Goal: Check status: Check status

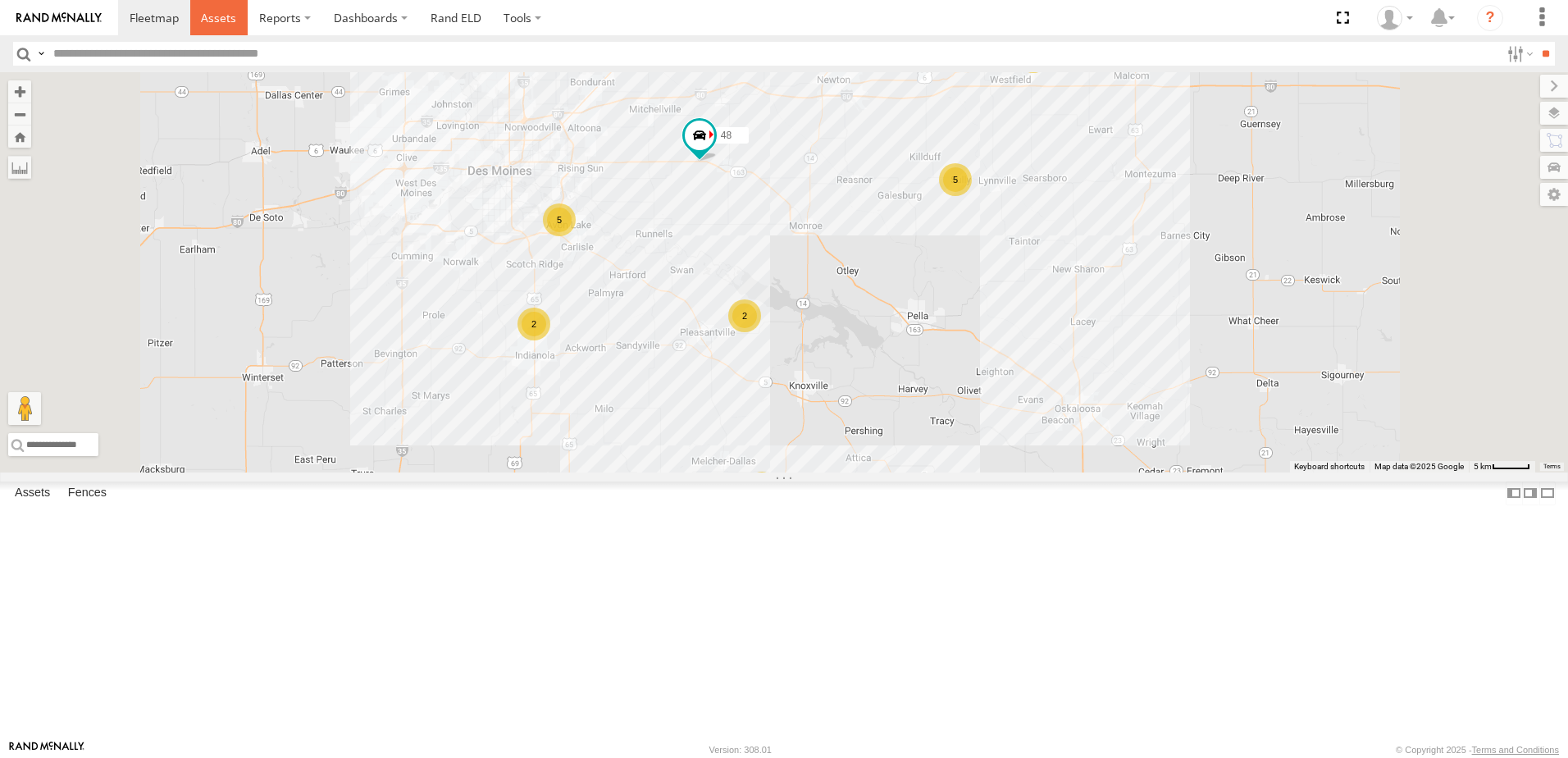
click at [210, 13] on span at bounding box center [218, 17] width 35 height 16
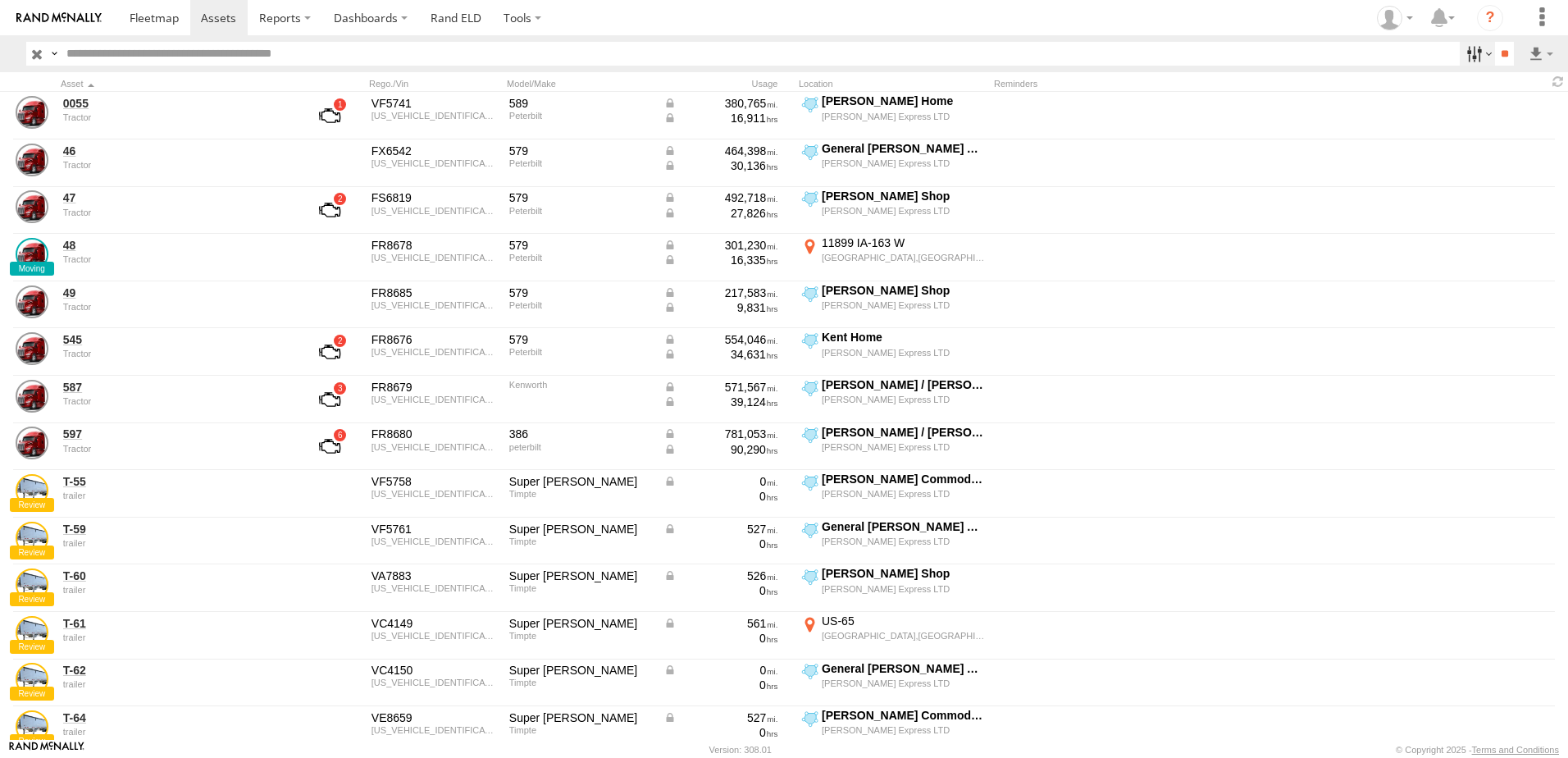
click at [1466, 54] on label at bounding box center [1477, 53] width 35 height 24
click at [0, 0] on span "Tractor" at bounding box center [0, 0] width 0 height 0
click at [1495, 52] on input "**" at bounding box center [1504, 53] width 18 height 24
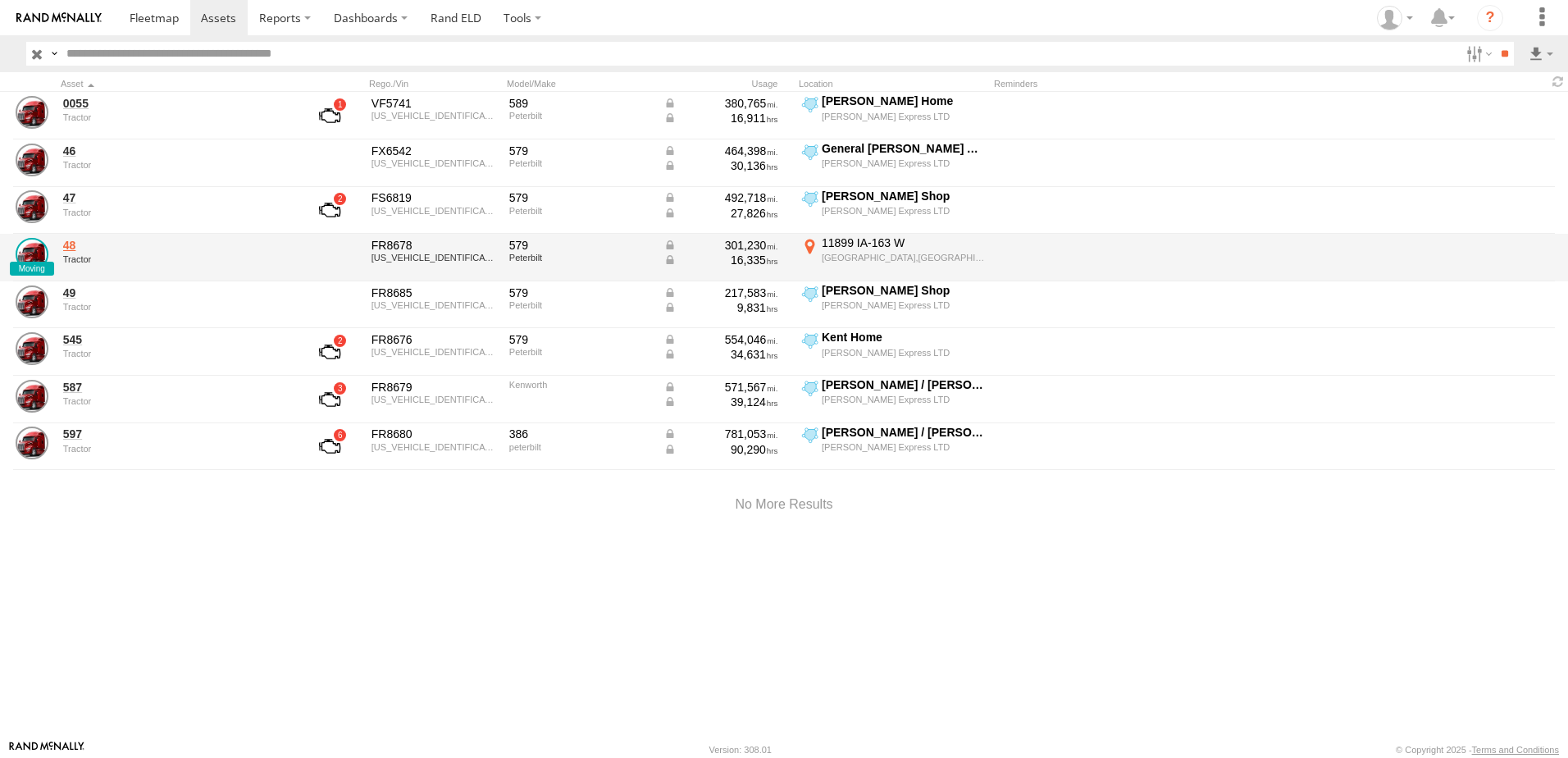
click at [75, 249] on link "48" at bounding box center [176, 245] width 225 height 15
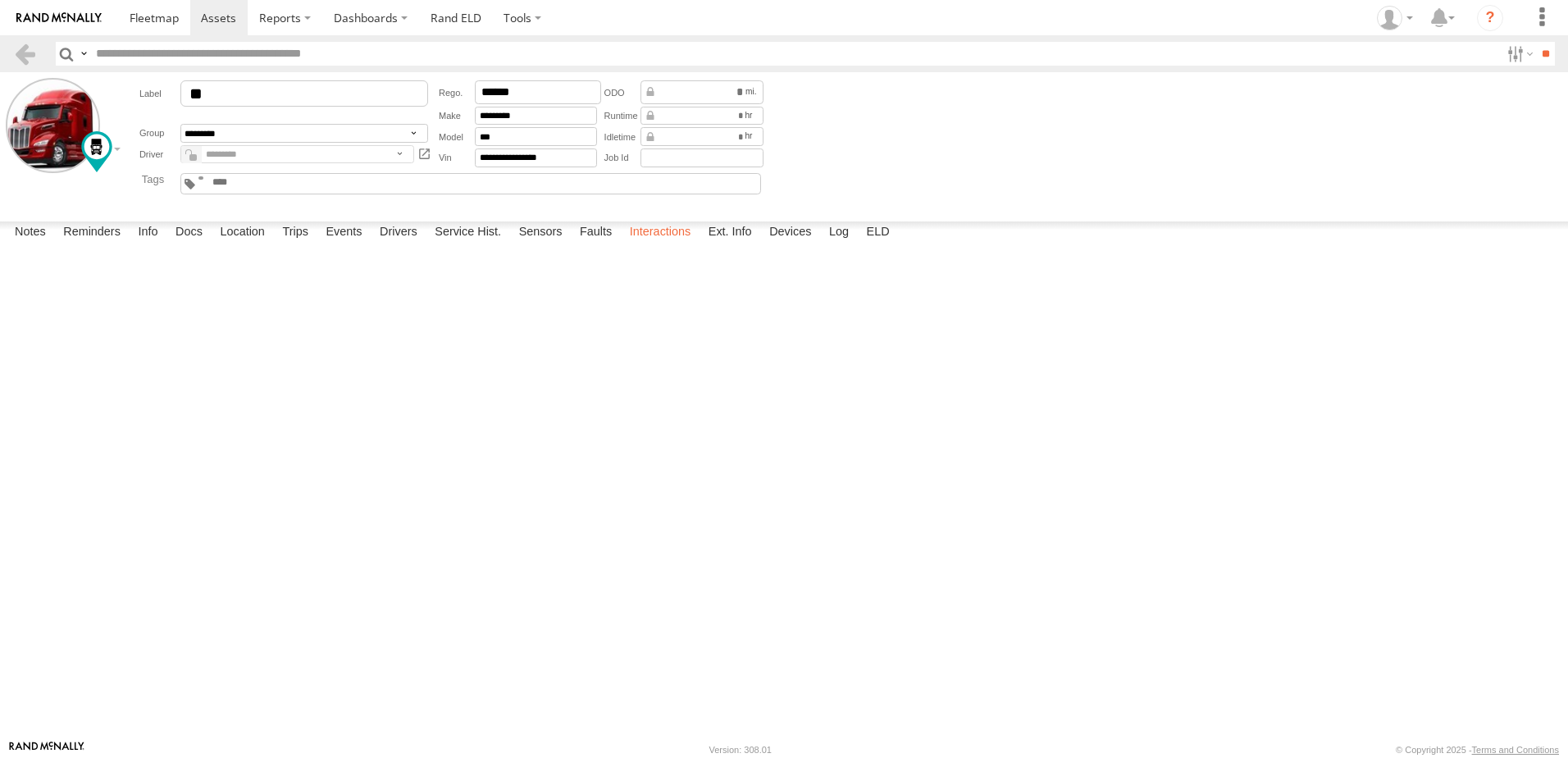
click at [650, 244] on label "Interactions" at bounding box center [660, 232] width 78 height 23
click at [18, 54] on link at bounding box center [25, 53] width 24 height 24
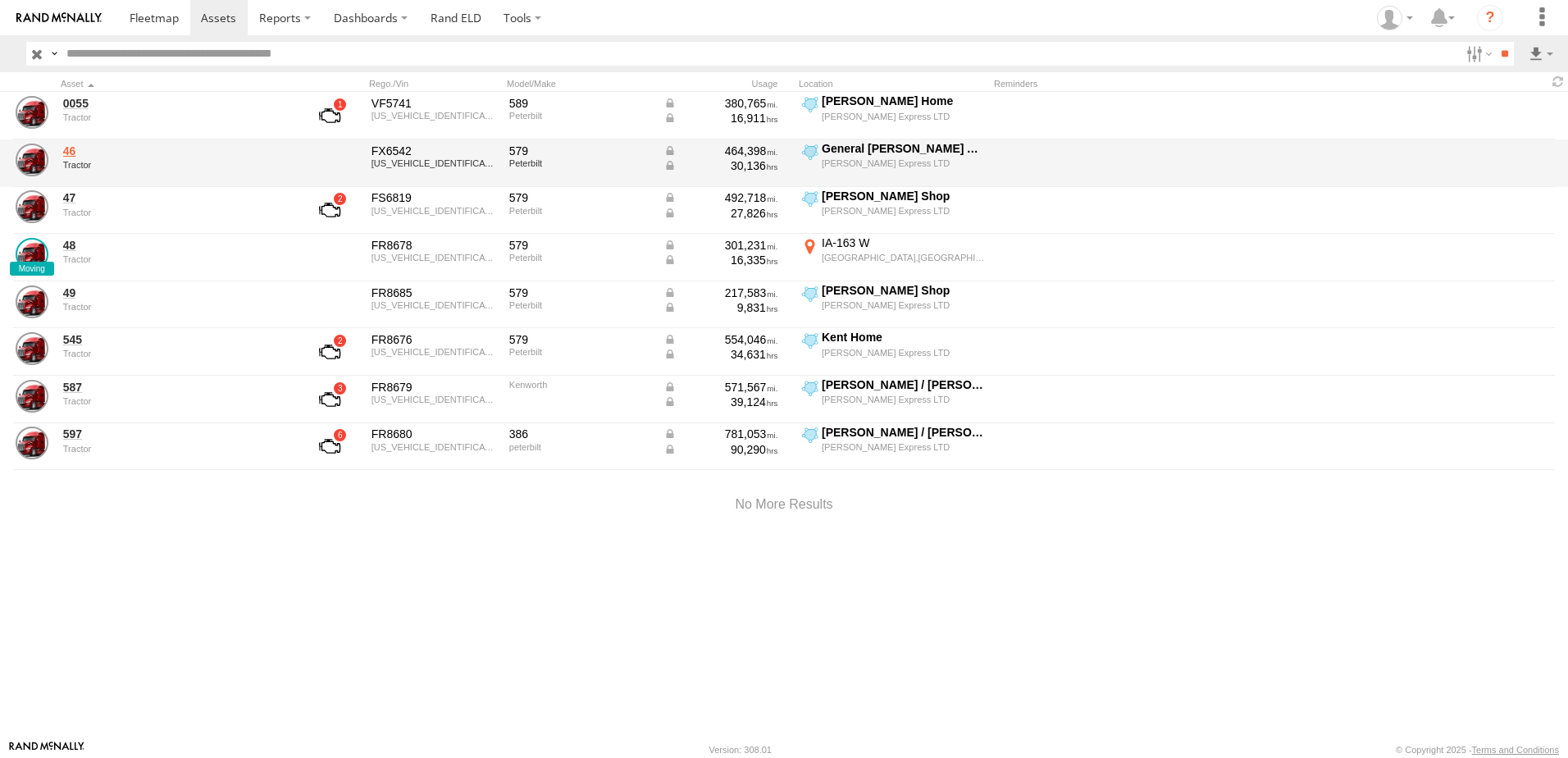
click at [68, 146] on link "46" at bounding box center [176, 151] width 225 height 15
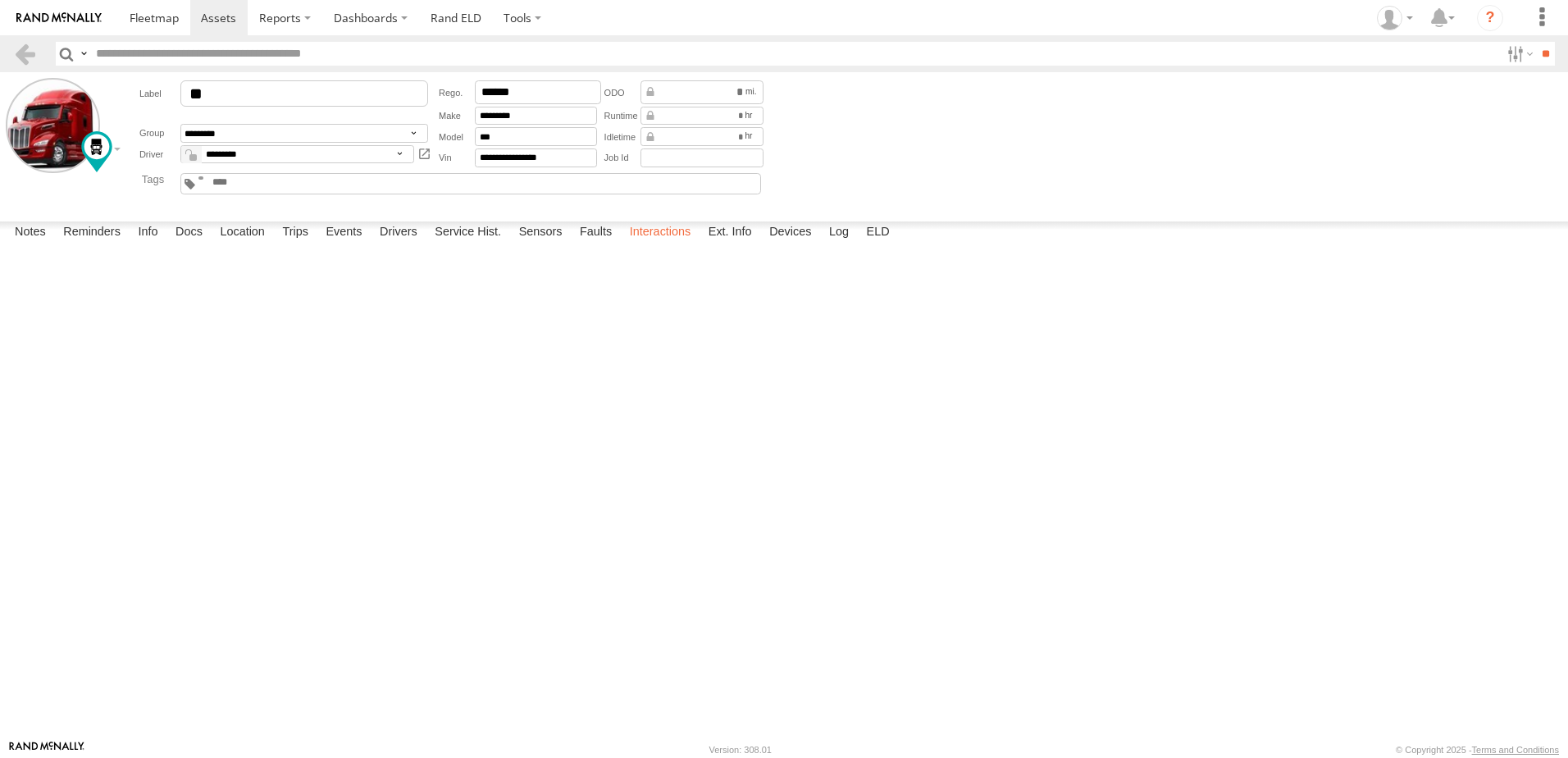
click at [648, 244] on label "Interactions" at bounding box center [660, 232] width 78 height 23
click at [162, 14] on span at bounding box center [154, 17] width 49 height 16
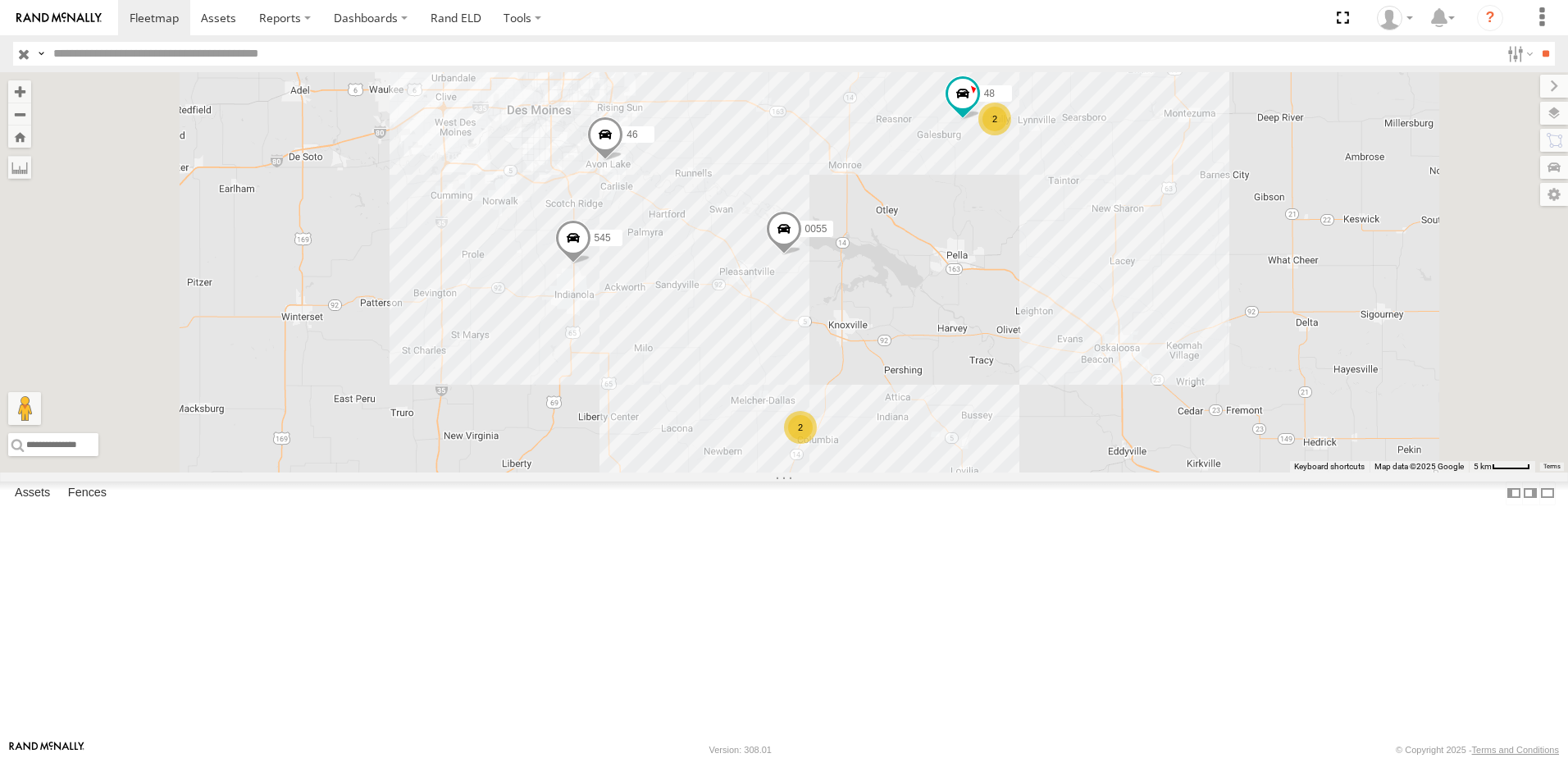
click at [0, 0] on div "48" at bounding box center [0, 0] width 0 height 0
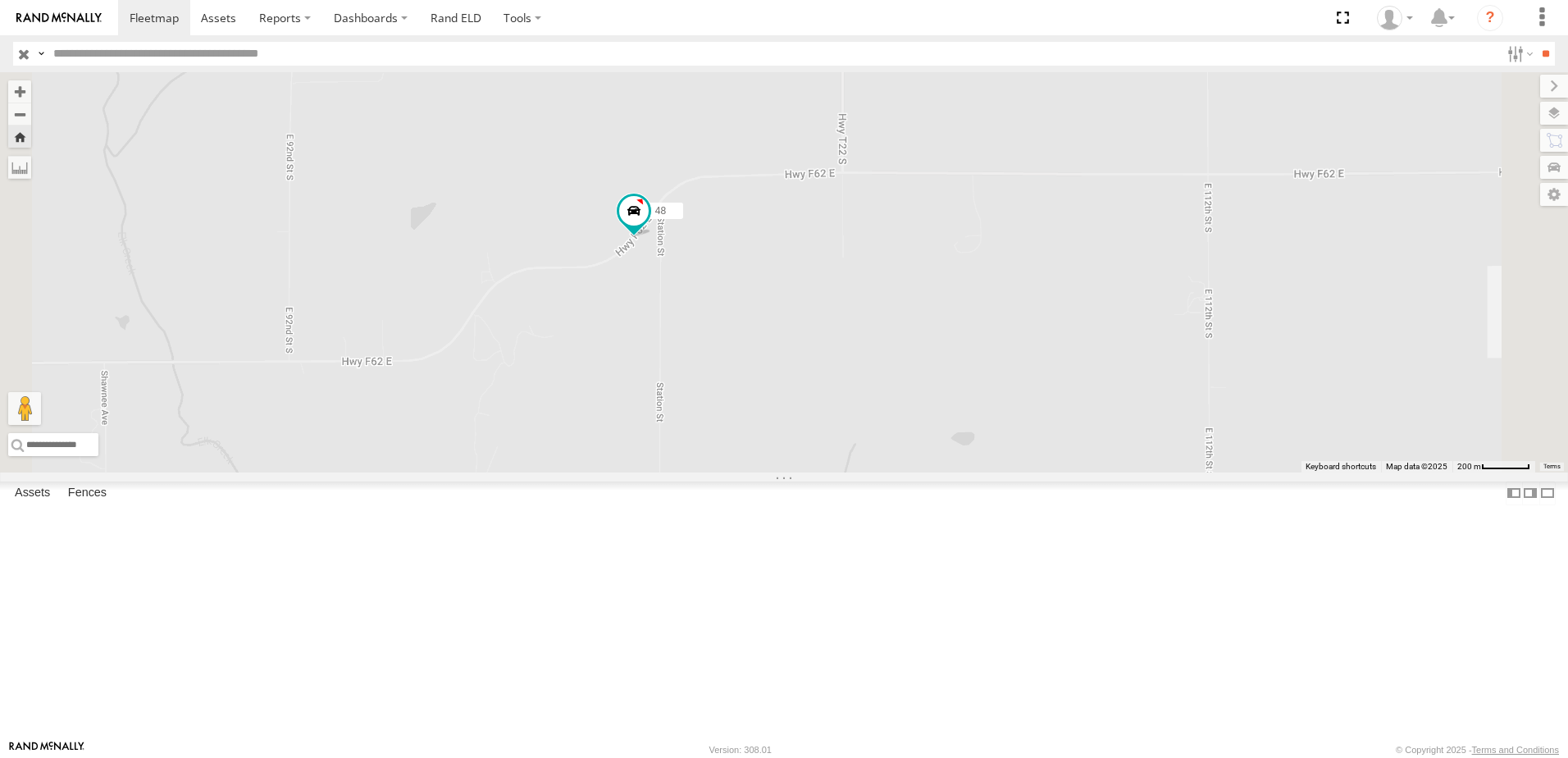
click at [0, 0] on div "46" at bounding box center [0, 0] width 0 height 0
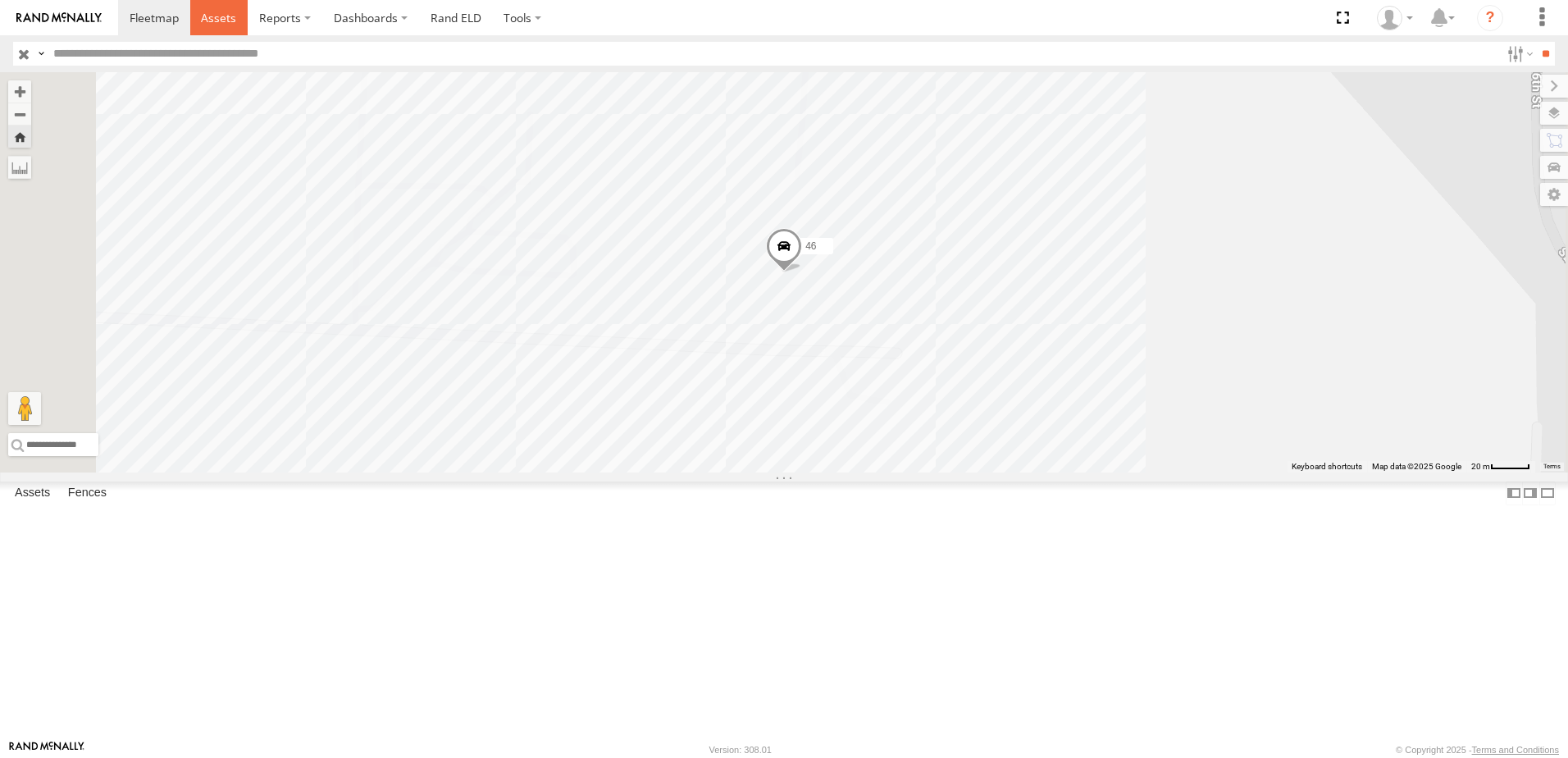
click at [229, 17] on span at bounding box center [218, 17] width 35 height 16
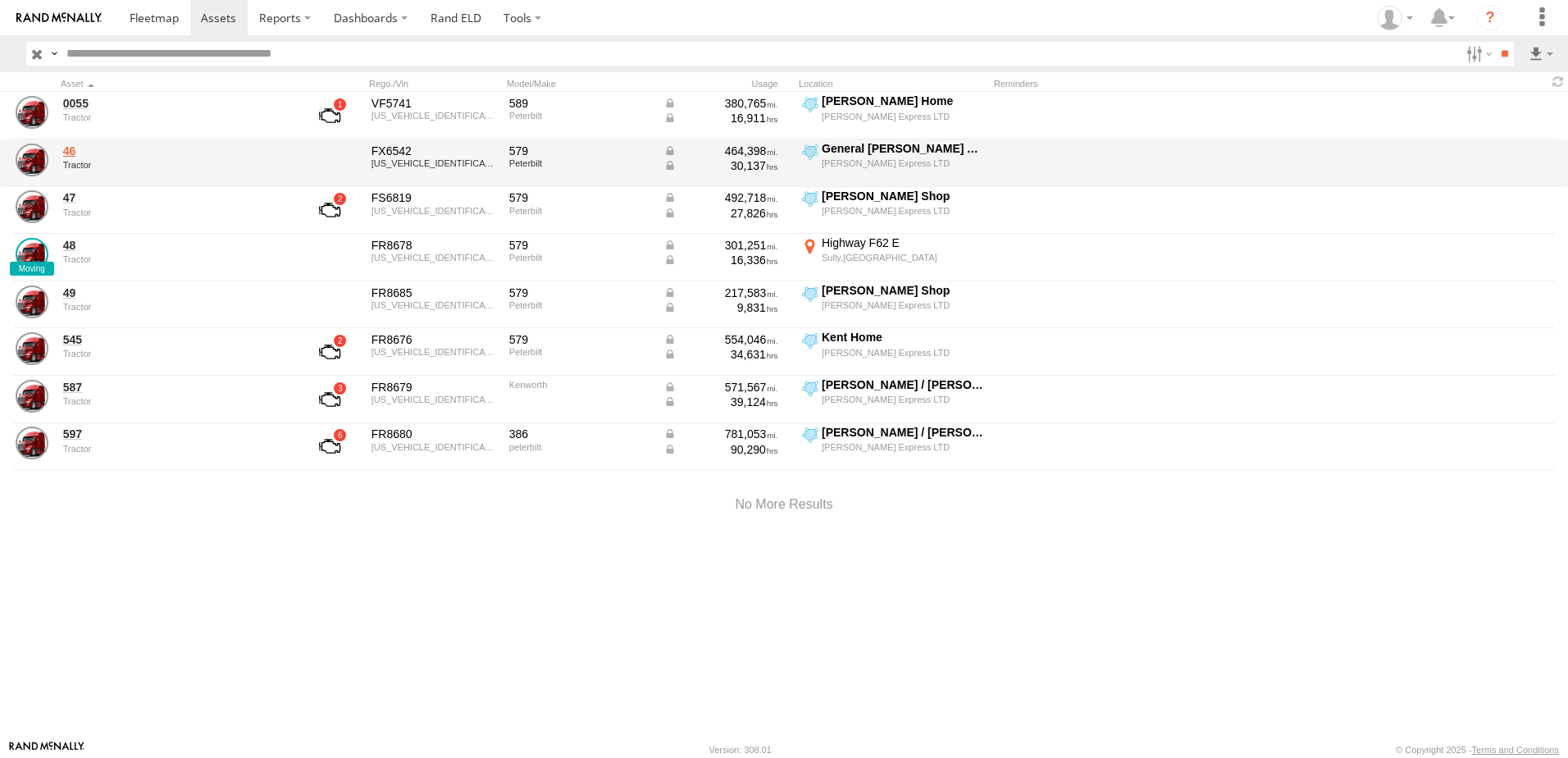
click at [75, 151] on link "46" at bounding box center [176, 151] width 225 height 15
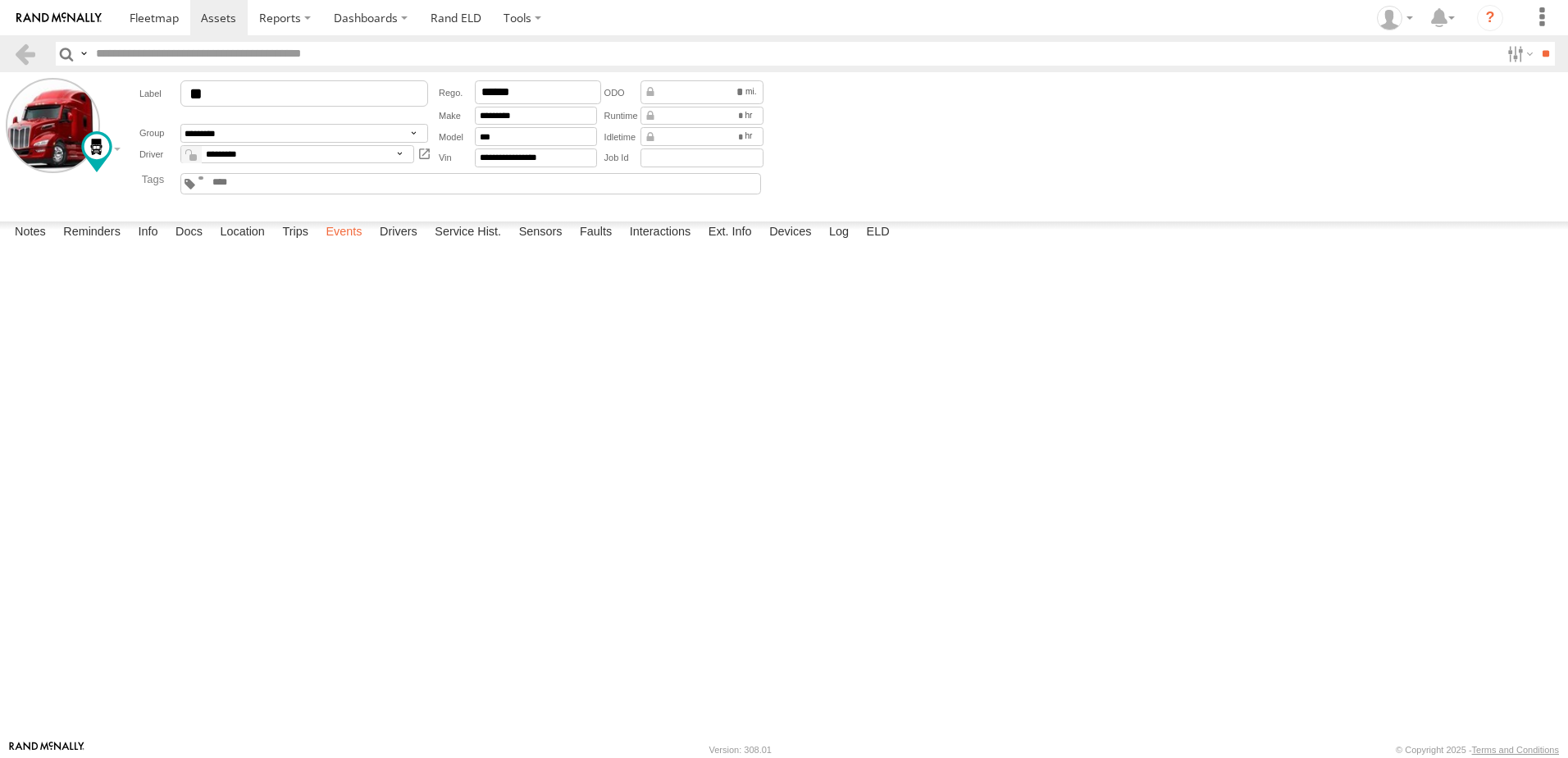
click at [342, 244] on label "Events" at bounding box center [343, 232] width 52 height 23
click at [29, 49] on link at bounding box center [25, 53] width 24 height 24
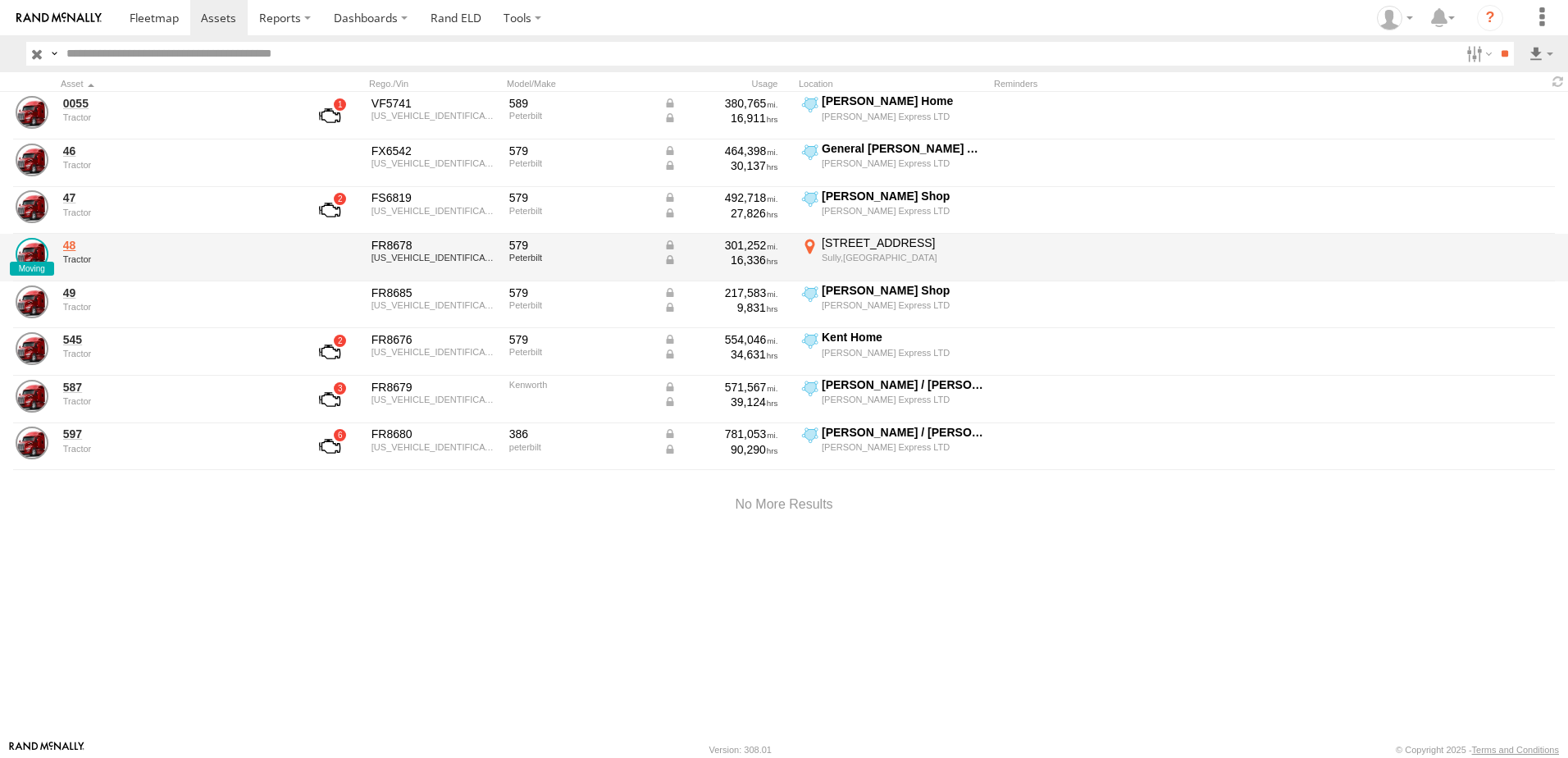
click at [75, 245] on link "48" at bounding box center [176, 245] width 225 height 15
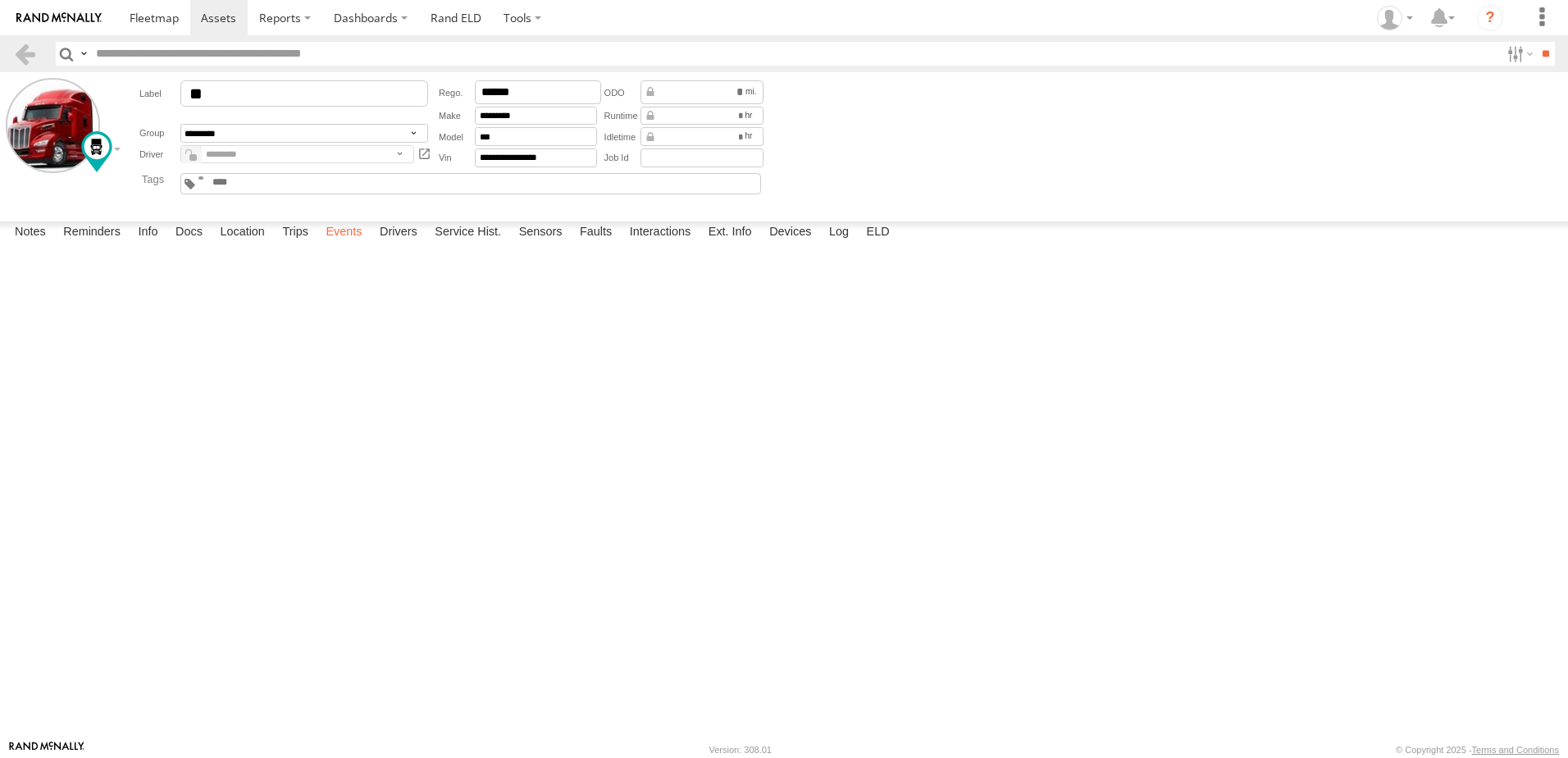
click at [351, 244] on label "Events" at bounding box center [343, 232] width 52 height 23
